Goal: Contribute content

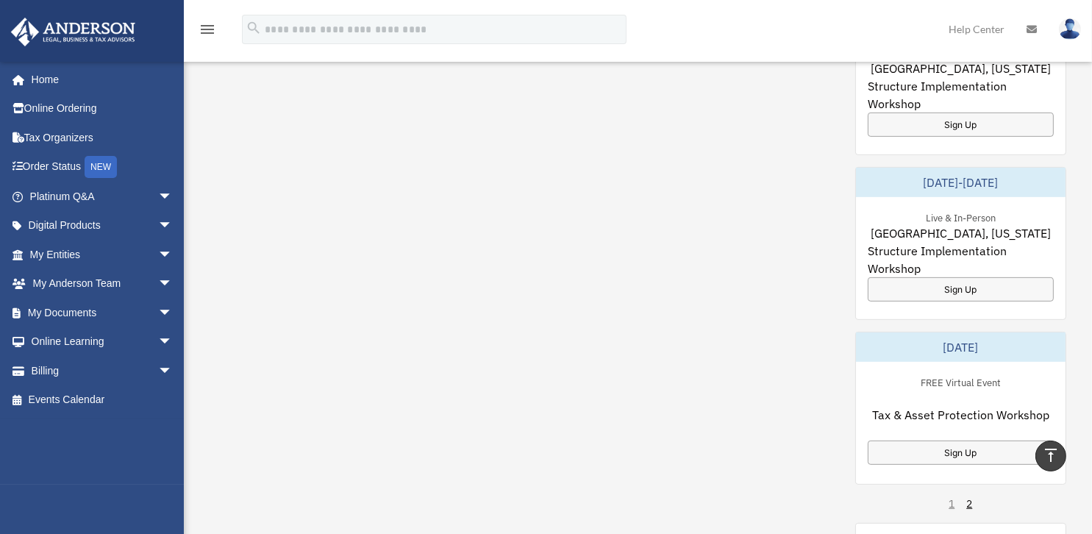
scroll to position [809, 0]
click at [158, 319] on span "arrow_drop_down" at bounding box center [172, 313] width 29 height 30
click at [64, 338] on link "Box" at bounding box center [108, 341] width 174 height 29
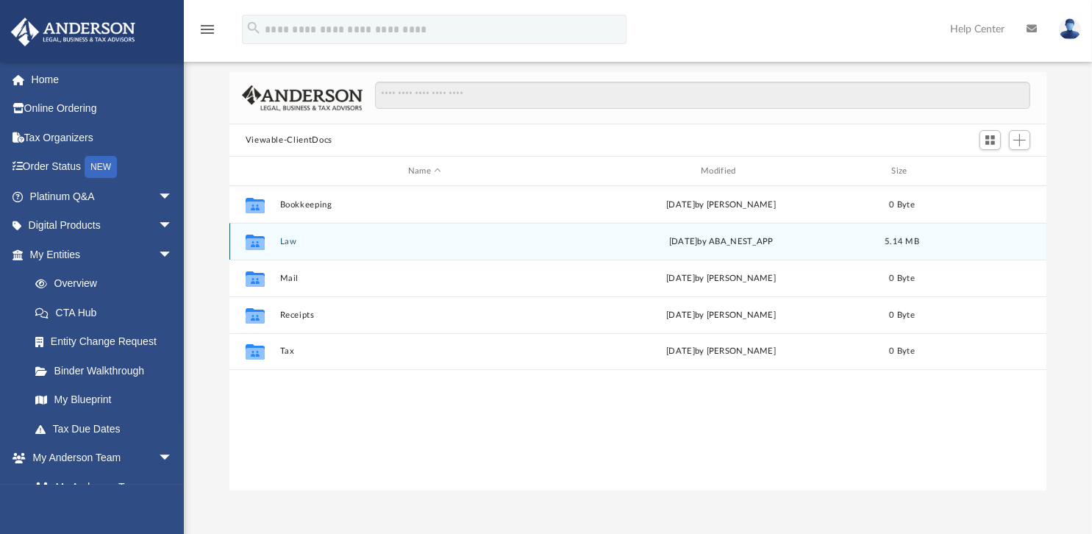
scroll to position [74, 0]
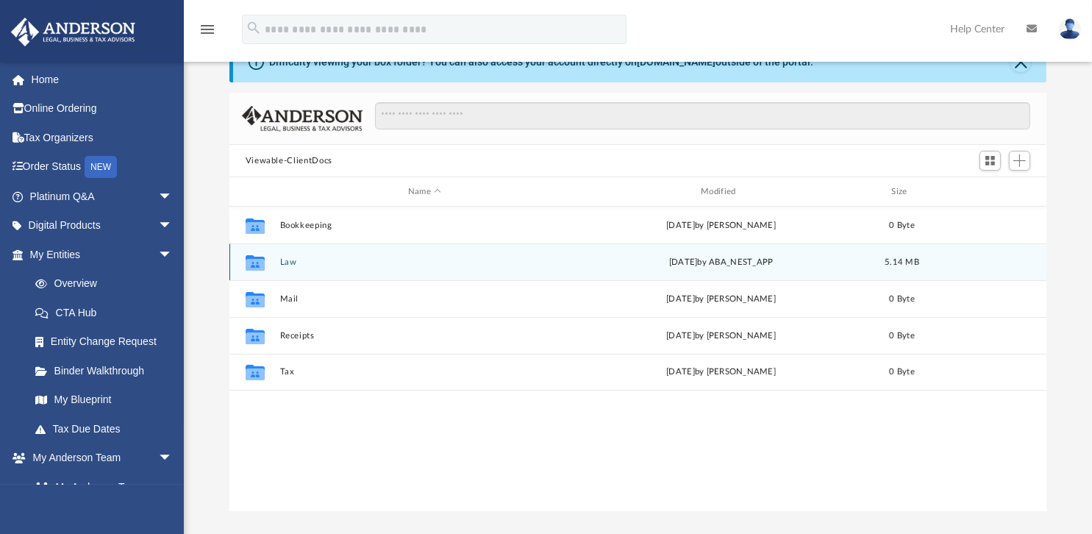
click at [527, 268] on div "Collaborated Folder Law Wed Aug 13 2025 by ABA_NEST_APP 5.14 MB" at bounding box center [638, 261] width 818 height 37
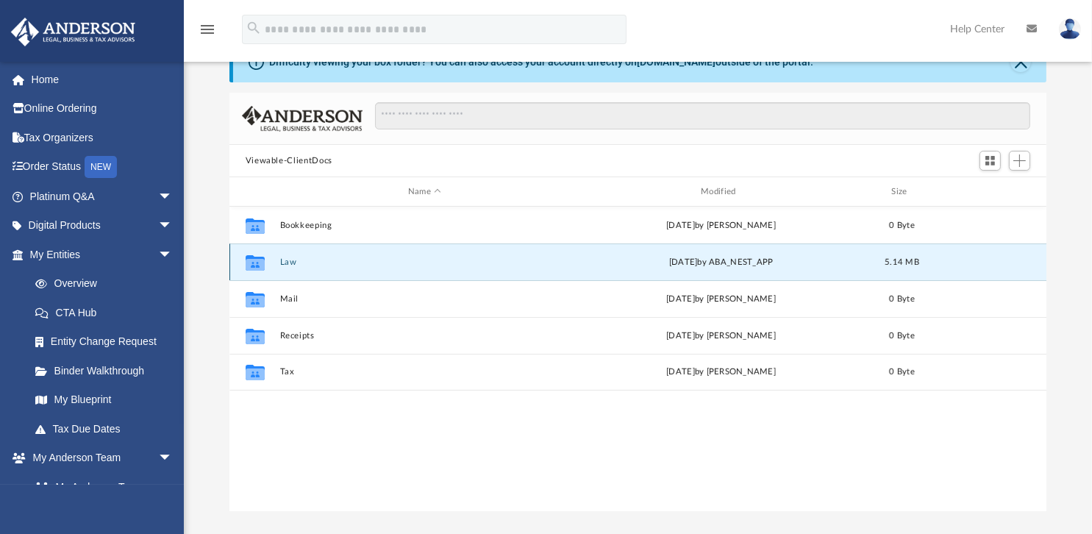
click at [527, 268] on div "Collaborated Folder Law Wed Aug 13 2025 by ABA_NEST_APP 5.14 MB" at bounding box center [638, 261] width 818 height 37
click at [575, 265] on div "Collaborated Folder Law Wed Aug 13 2025 by ABA_NEST_APP 5.14 MB" at bounding box center [638, 261] width 818 height 37
click at [819, 259] on div "Wed Aug 13 2025 by ABA_NEST_APP" at bounding box center [721, 262] width 290 height 13
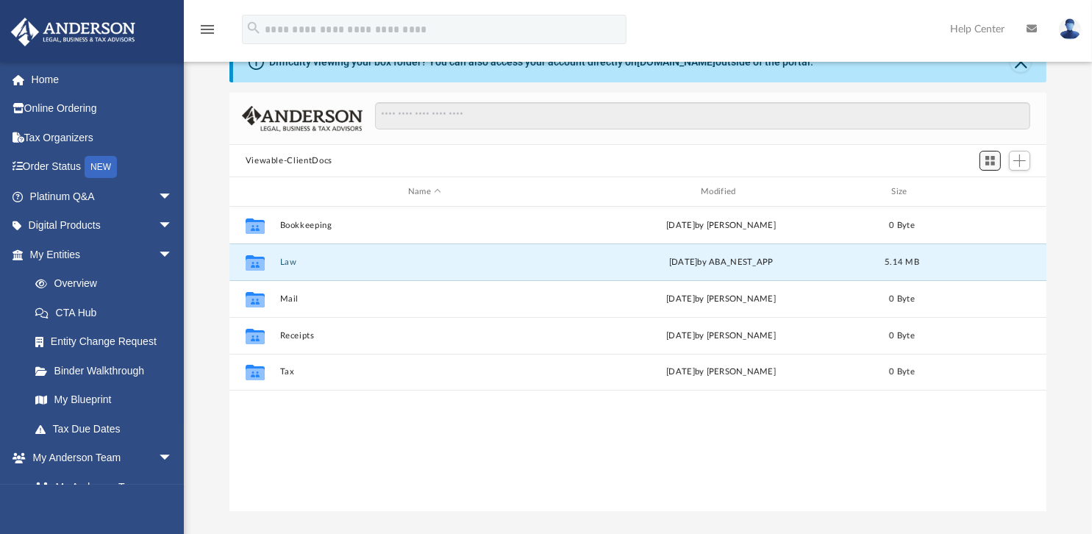
click at [995, 165] on span "Switch to Grid View" at bounding box center [990, 160] width 13 height 13
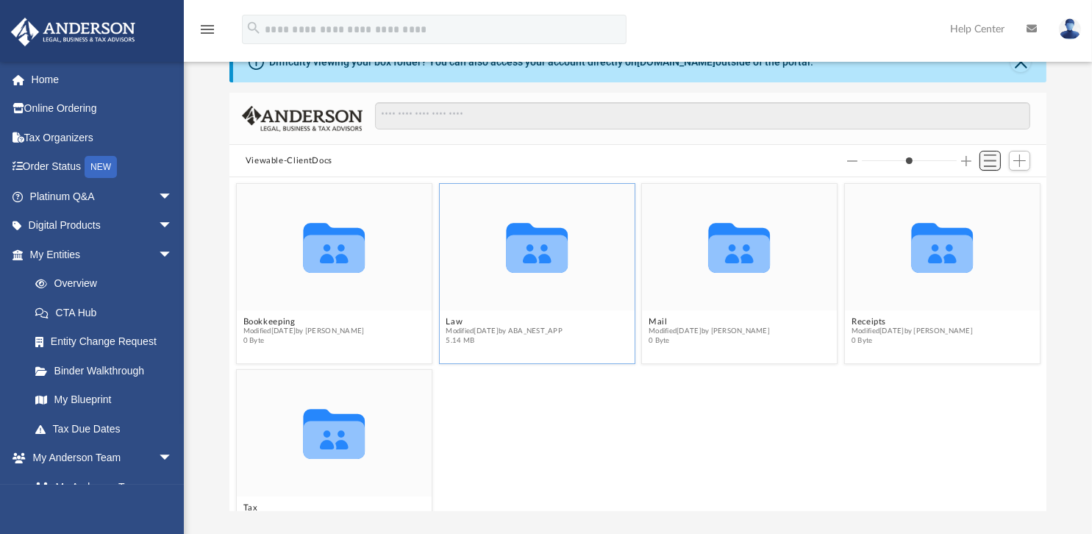
scroll to position [323, 806]
click at [446, 321] on button "Law" at bounding box center [504, 322] width 117 height 10
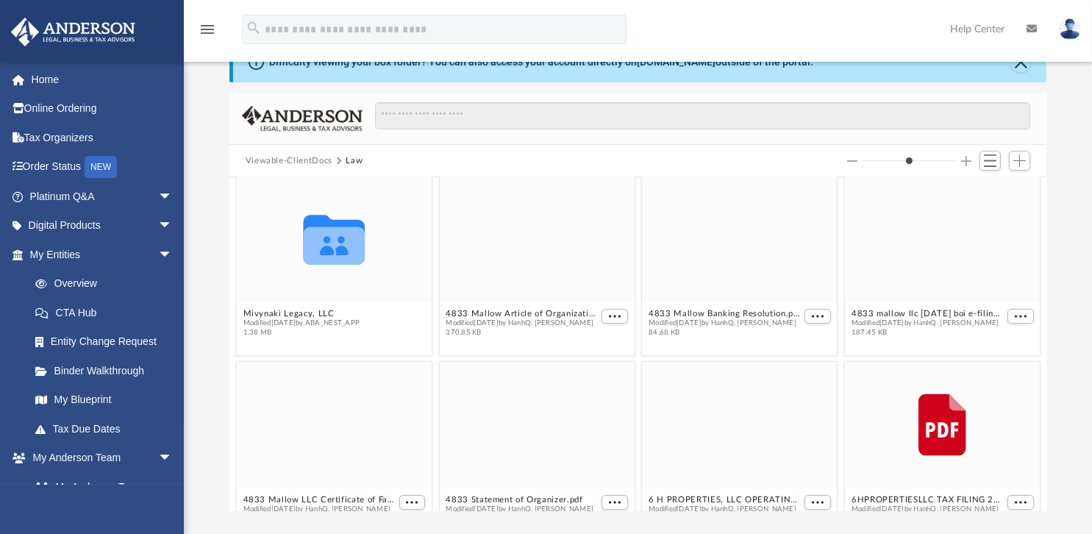
scroll to position [0, 0]
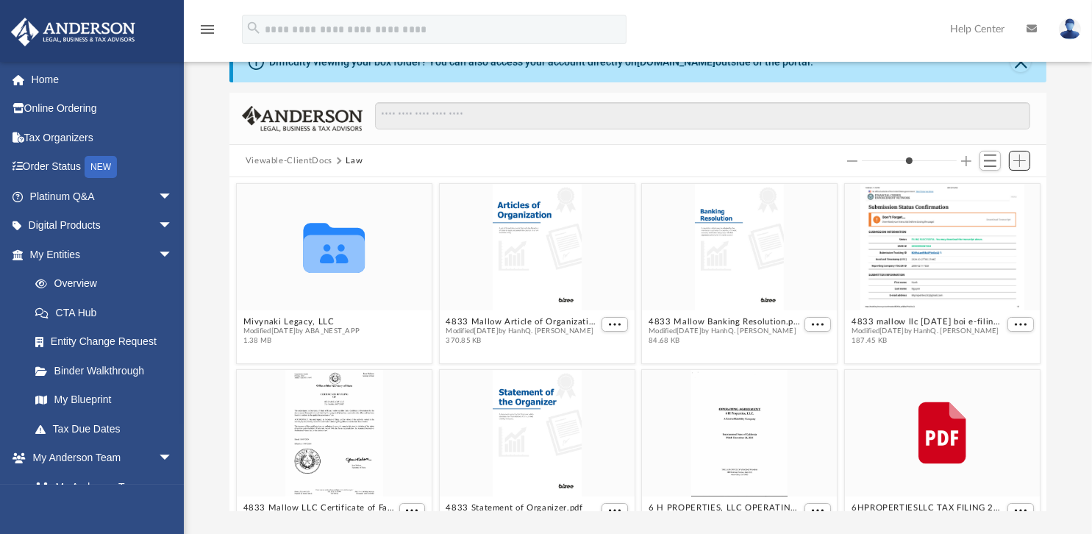
click at [1013, 157] on span "Add" at bounding box center [1019, 160] width 13 height 13
click at [993, 192] on li "Upload" at bounding box center [998, 189] width 47 height 15
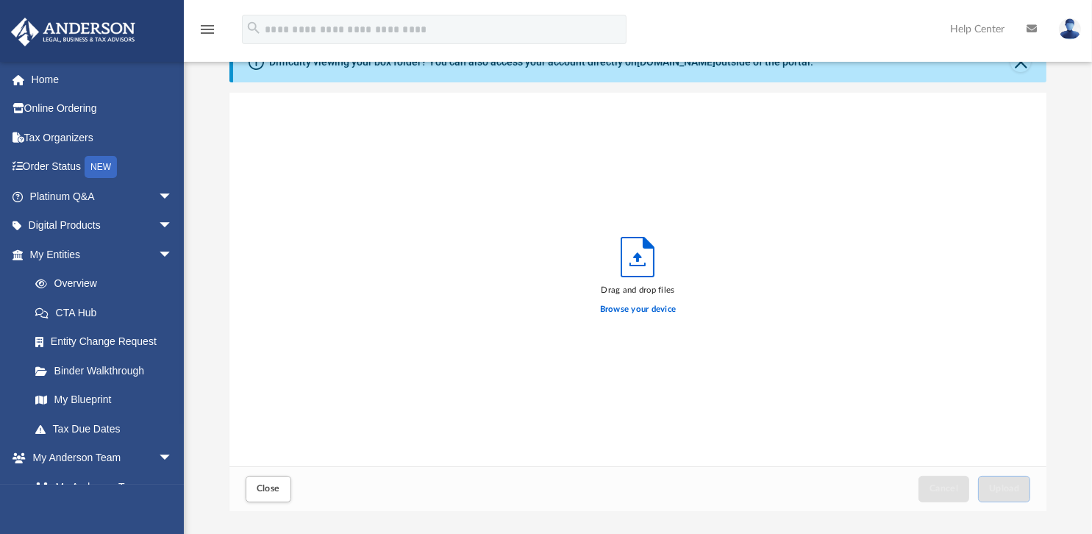
scroll to position [362, 806]
click at [643, 309] on label "Browse your device" at bounding box center [638, 309] width 76 height 13
click at [0, 0] on input "Browse your device" at bounding box center [0, 0] width 0 height 0
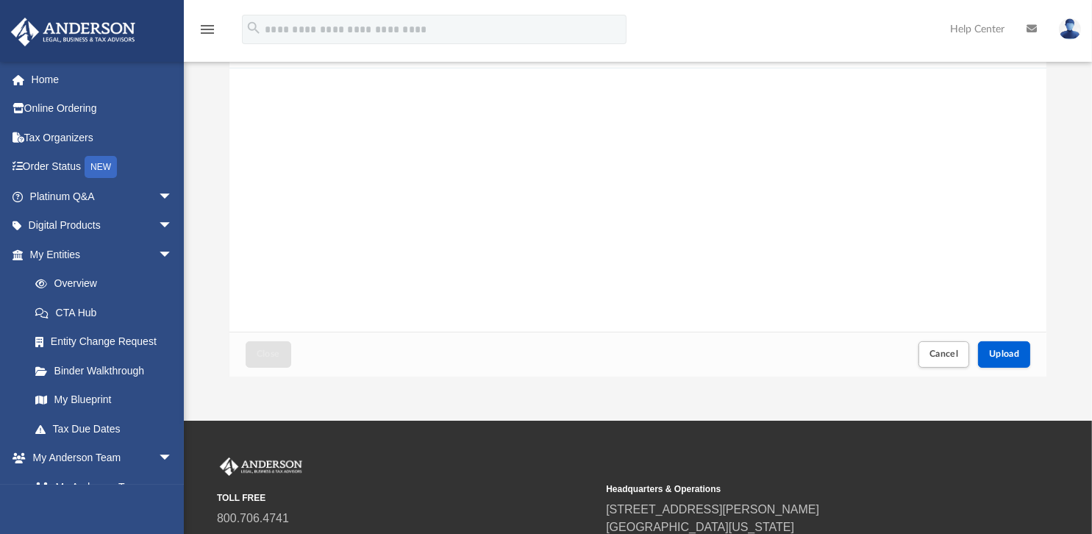
scroll to position [294, 0]
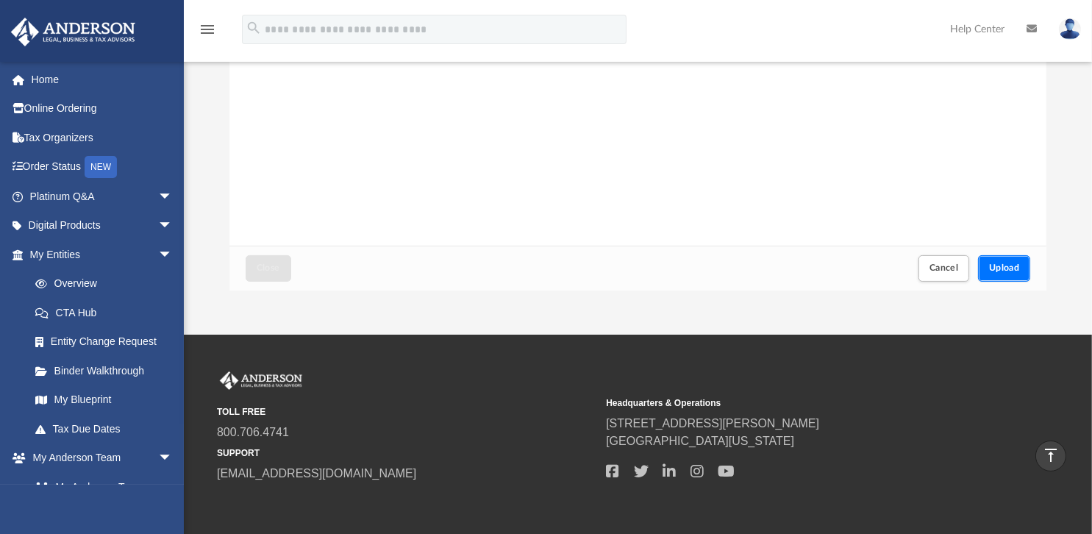
click at [994, 274] on button "Upload" at bounding box center [1004, 268] width 53 height 26
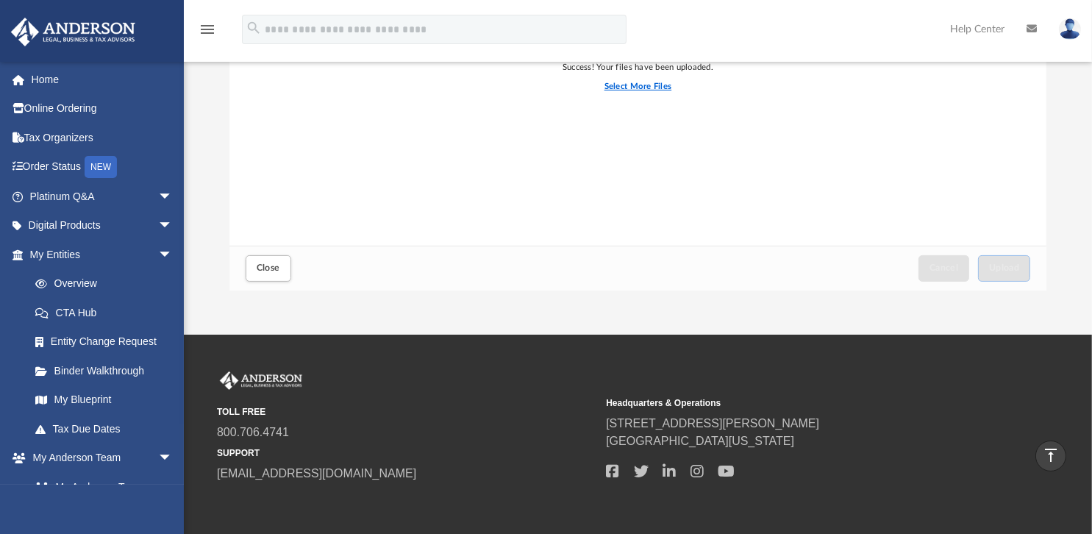
click at [649, 84] on label "Select More Files" at bounding box center [638, 86] width 67 height 13
click at [0, 0] on input "Select More Files" at bounding box center [0, 0] width 0 height 0
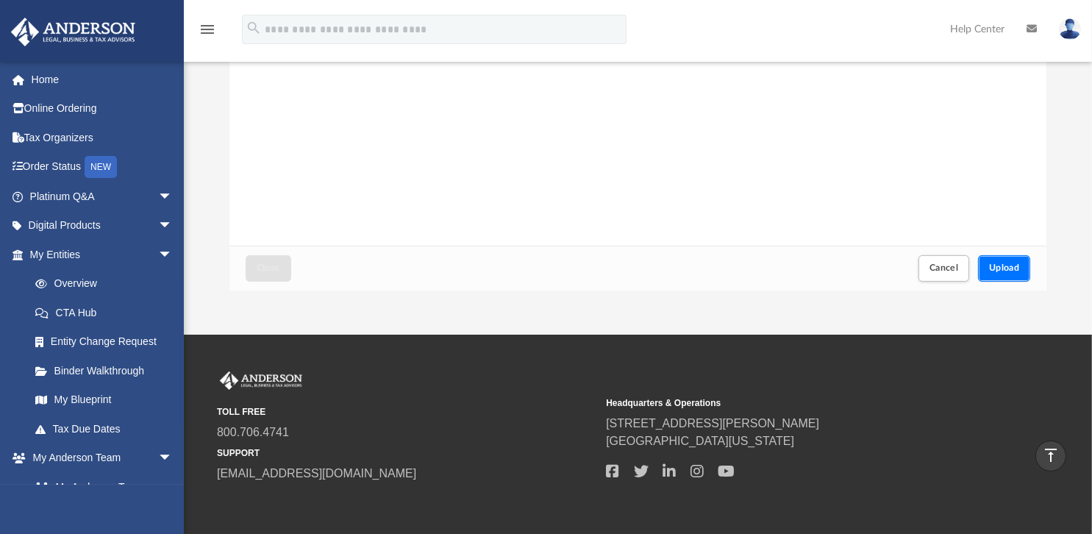
click at [999, 267] on span "Upload" at bounding box center [1004, 267] width 31 height 9
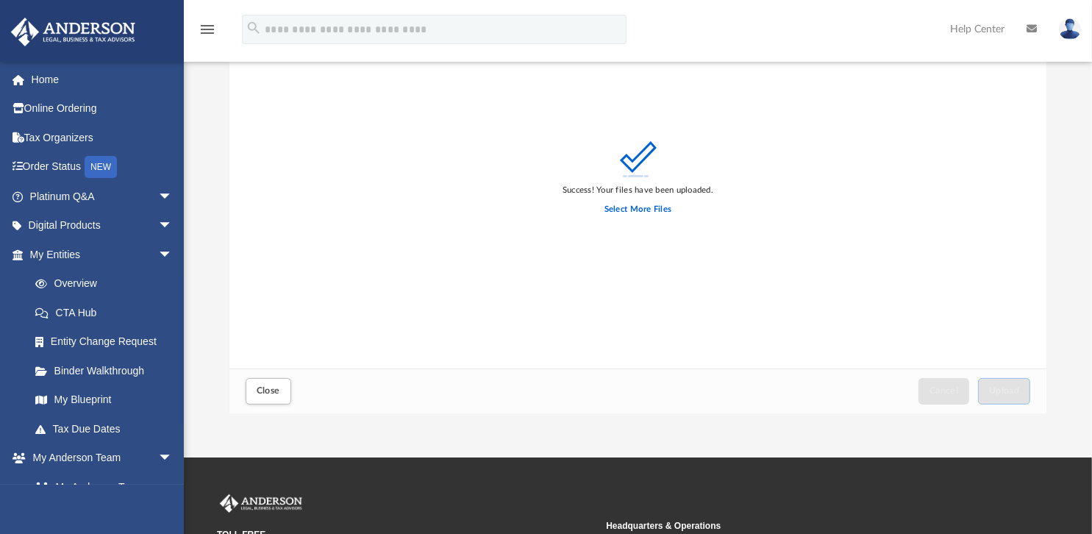
scroll to position [147, 0]
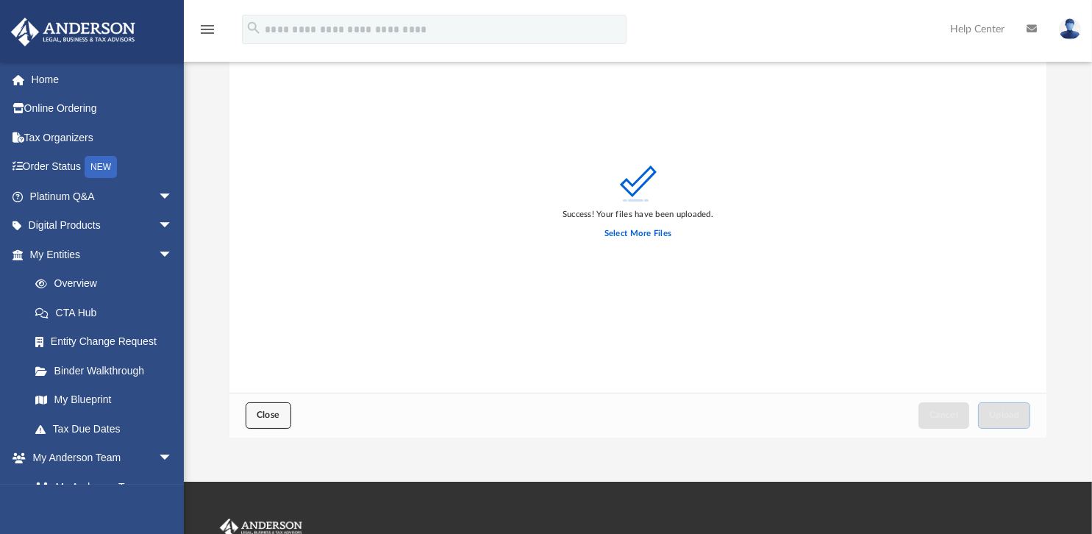
click at [270, 413] on span "Close" at bounding box center [269, 414] width 24 height 9
